Goal: Information Seeking & Learning: Learn about a topic

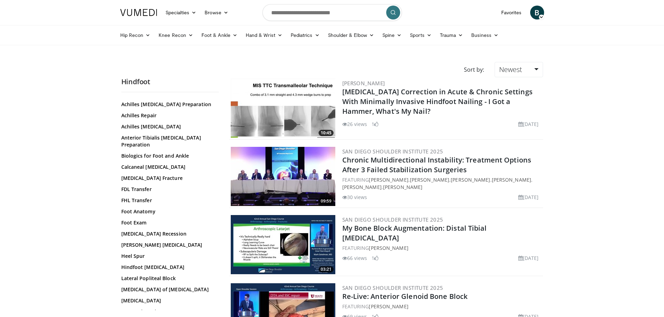
scroll to position [35, 0]
click at [139, 185] on link "FDL Transfer" at bounding box center [168, 188] width 94 height 7
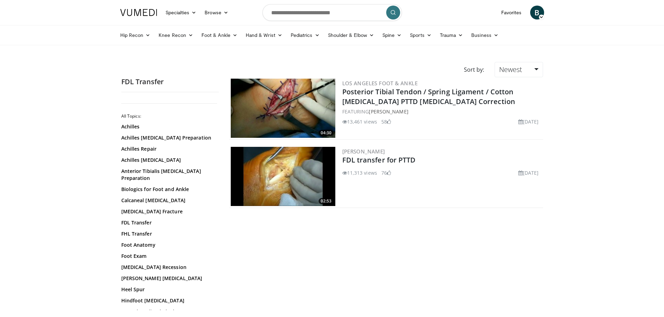
click at [293, 96] on img at bounding box center [283, 108] width 105 height 59
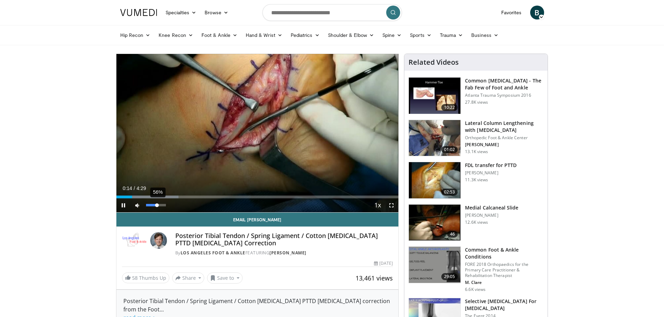
click at [157, 207] on div "56%" at bounding box center [156, 205] width 20 height 2
drag, startPoint x: 161, startPoint y: 203, endPoint x: 164, endPoint y: 203, distance: 3.8
click at [164, 203] on div "93%" at bounding box center [156, 206] width 24 height 14
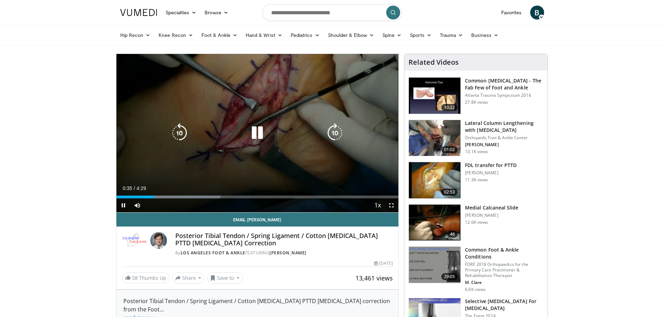
click at [257, 139] on icon "Video Player" at bounding box center [257, 133] width 20 height 20
click at [186, 138] on icon "Video Player" at bounding box center [180, 133] width 20 height 20
click at [256, 133] on icon "Video Player" at bounding box center [257, 133] width 20 height 20
click at [263, 126] on icon "Video Player" at bounding box center [257, 133] width 20 height 20
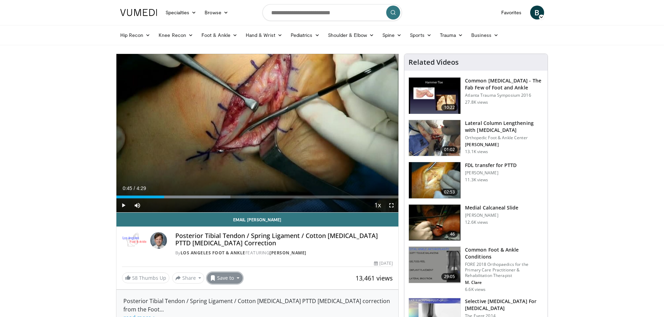
click at [215, 273] on button "Save to" at bounding box center [225, 278] width 36 height 11
click at [297, 283] on div "58 Thumbs Up Share Posterior Tibial Tendon /... × Enter one or more e-mail addr…" at bounding box center [257, 278] width 271 height 11
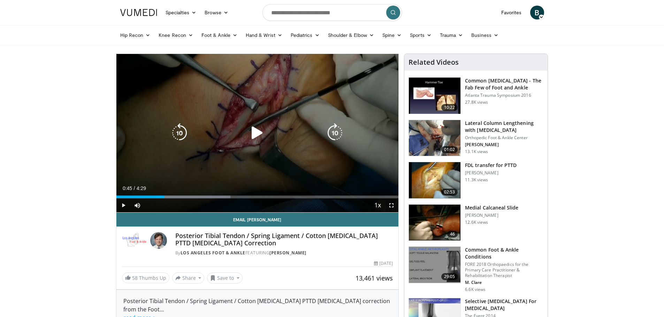
click at [244, 137] on div "Video Player" at bounding box center [256, 133] width 169 height 14
click at [260, 126] on icon "Video Player" at bounding box center [257, 133] width 20 height 20
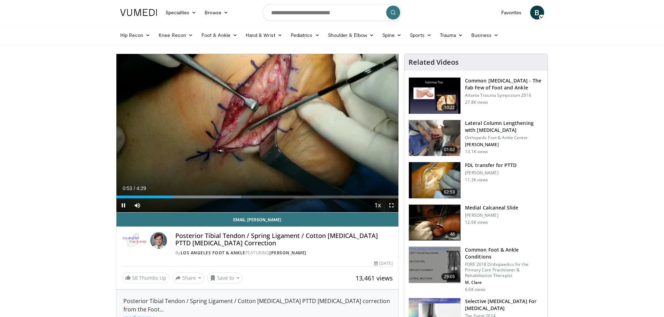
click at [164, 199] on div "Current Time 0:53 / Duration 4:29 Pause Skip Backward Skip Forward Mute 0% Load…" at bounding box center [257, 206] width 282 height 14
click at [162, 196] on div "0:55" at bounding box center [144, 197] width 57 height 3
click at [159, 198] on div "Progress Bar" at bounding box center [159, 197] width 1 height 3
click at [147, 196] on div "Progress Bar" at bounding box center [147, 197] width 1 height 3
click at [206, 198] on div "1:35" at bounding box center [166, 197] width 100 height 3
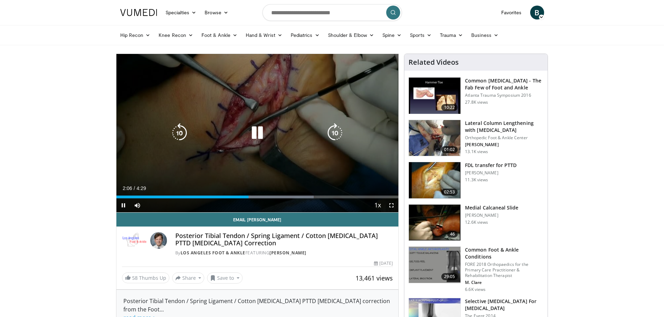
click at [241, 94] on div "10 seconds Tap to unmute" at bounding box center [257, 133] width 282 height 159
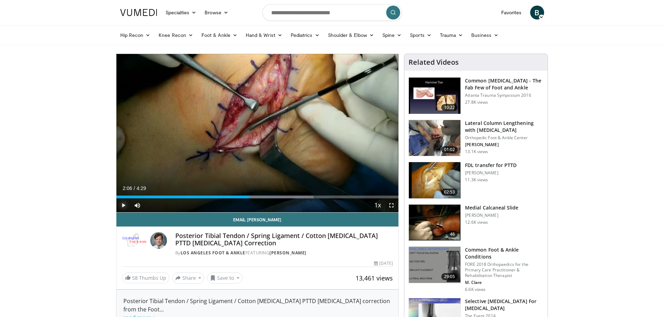
click at [122, 206] on span "Video Player" at bounding box center [123, 206] width 14 height 14
click at [268, 197] on div "2:37" at bounding box center [199, 197] width 166 height 3
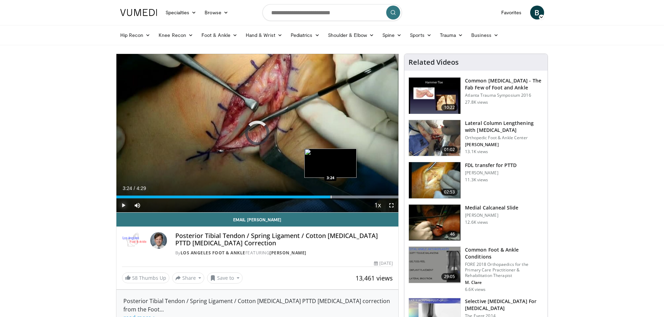
click at [331, 196] on div "Progress Bar" at bounding box center [331, 197] width 1 height 3
click at [329, 197] on div "Progress Bar" at bounding box center [329, 197] width 1 height 3
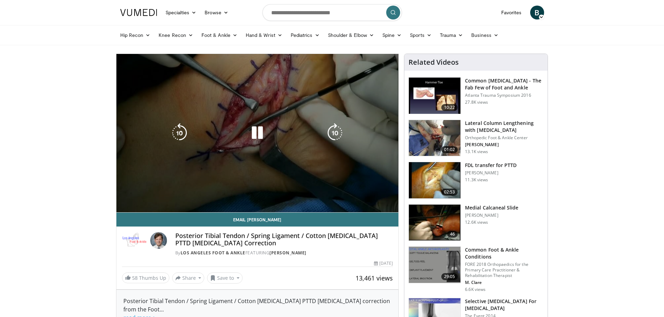
click at [326, 198] on video-js "**********" at bounding box center [257, 133] width 282 height 159
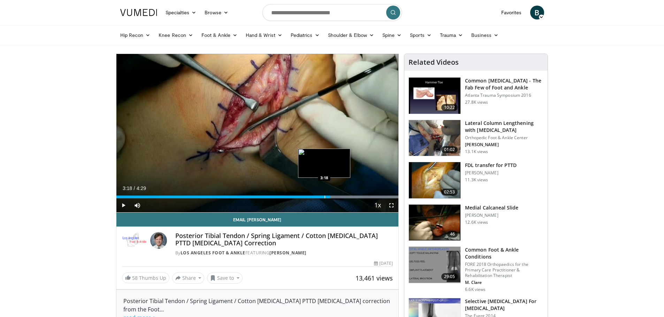
click at [324, 196] on div "Progress Bar" at bounding box center [324, 197] width 1 height 3
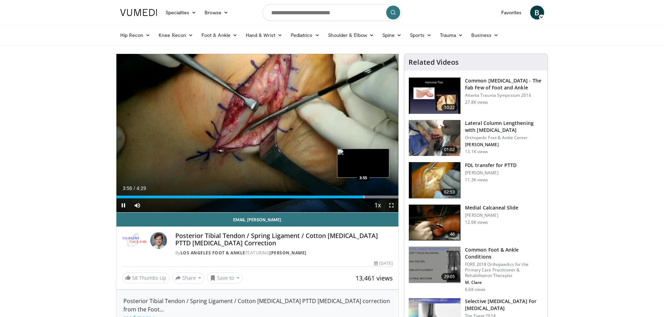
click at [362, 197] on div "Loaded : 100.00% 3:56 3:55" at bounding box center [257, 197] width 282 height 3
click at [354, 197] on div "Loaded : 100.00% 3:54 3:48" at bounding box center [257, 197] width 282 height 3
click at [348, 195] on div "Loaded : 100.00% 3:49 3:41" at bounding box center [257, 195] width 282 height 7
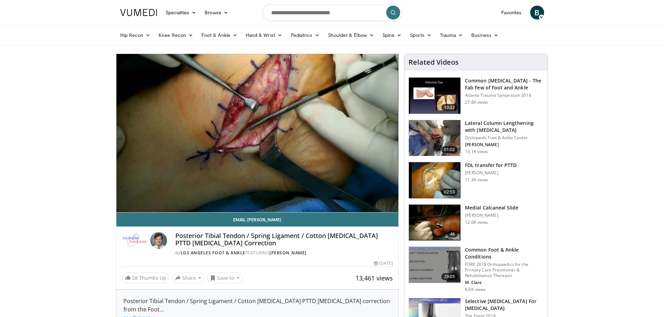
click at [424, 174] on img at bounding box center [435, 180] width 52 height 36
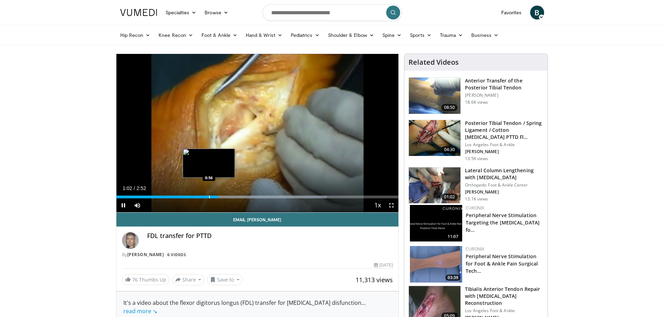
click at [210, 198] on div "1:02" at bounding box center [167, 197] width 102 height 3
click at [199, 196] on div "0:58" at bounding box center [163, 197] width 95 height 3
click at [192, 195] on div "Loaded : 74.62% 0:46 0:46" at bounding box center [257, 195] width 282 height 7
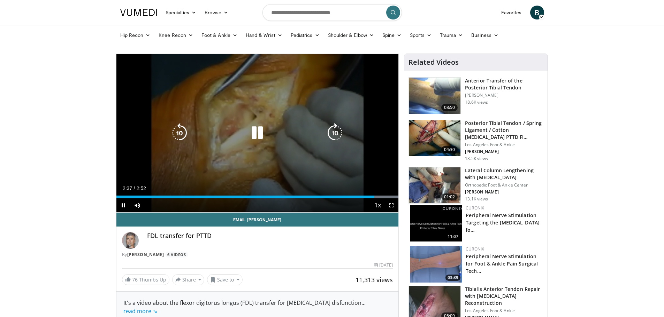
click at [253, 128] on icon "Video Player" at bounding box center [257, 133] width 20 height 20
drag, startPoint x: 256, startPoint y: 133, endPoint x: 268, endPoint y: 140, distance: 13.1
click at [256, 133] on icon "Video Player" at bounding box center [257, 133] width 20 height 20
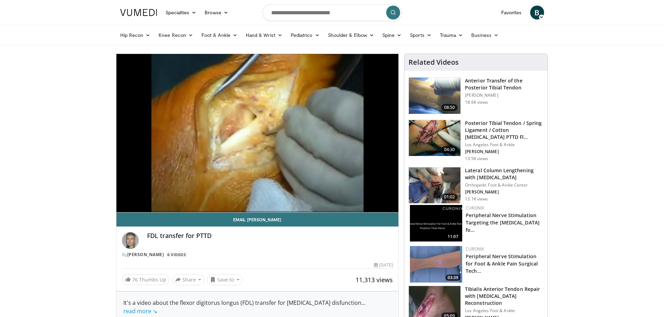
click at [148, 279] on link "76 Thumbs Up" at bounding box center [145, 280] width 47 height 11
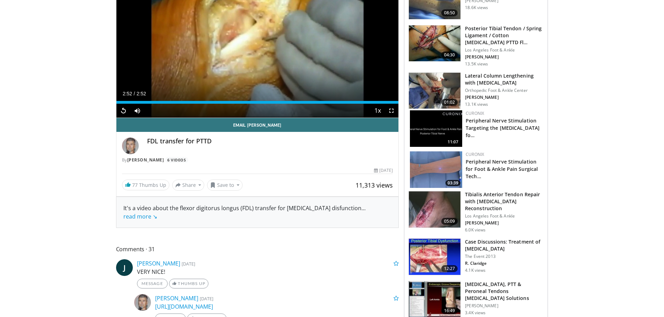
scroll to position [105, 0]
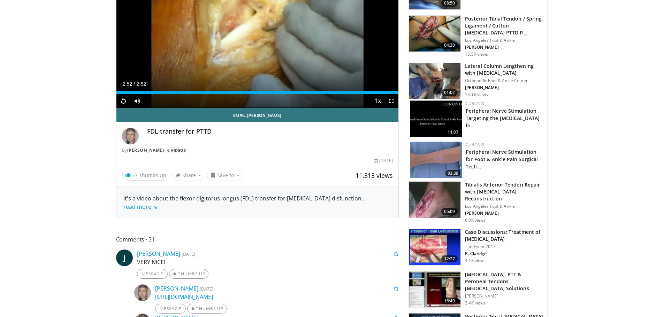
click at [506, 232] on h3 "Case Discussions: Treatment of [MEDICAL_DATA]" at bounding box center [504, 236] width 78 height 14
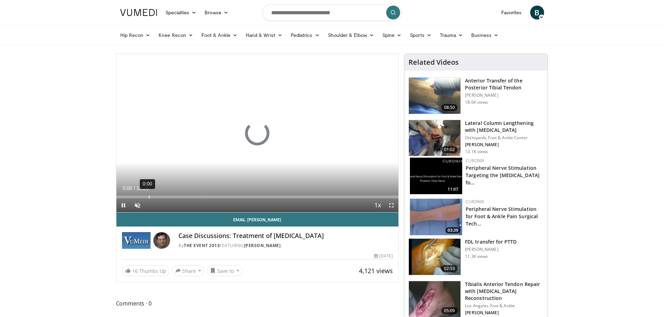
click at [148, 192] on div "Loaded : 0% 0:00 00:00" at bounding box center [257, 195] width 282 height 7
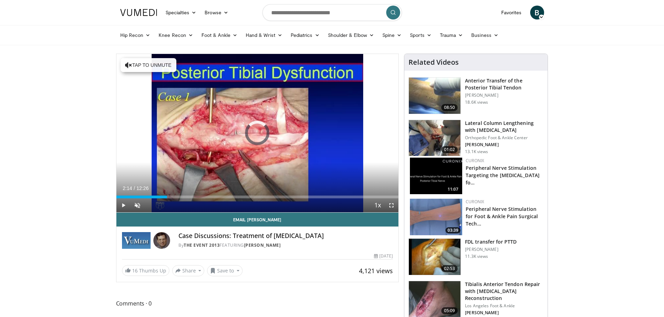
click at [167, 197] on div "Loaded : 15.91% 02:14 02:10" at bounding box center [257, 197] width 282 height 3
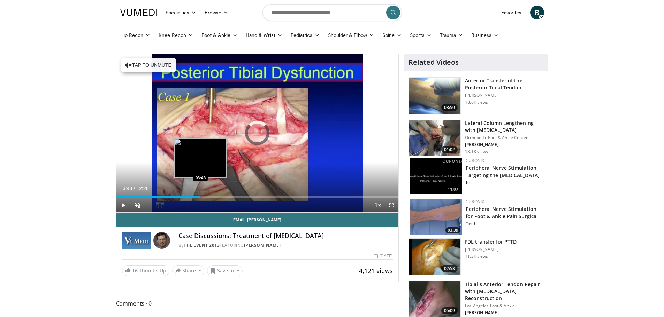
click at [200, 193] on div "Loaded : 0.00% 03:43 03:43" at bounding box center [257, 195] width 282 height 7
